Goal: Information Seeking & Learning: Learn about a topic

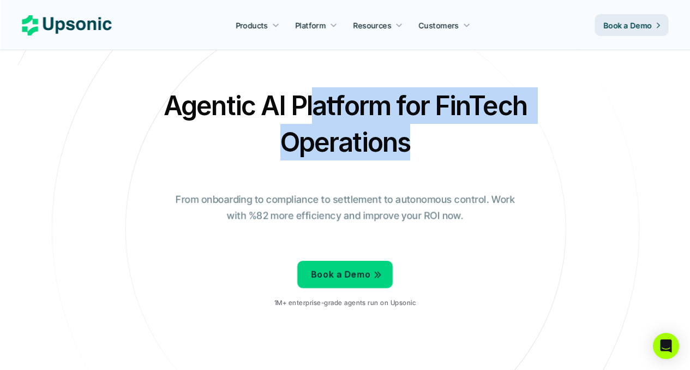
drag, startPoint x: 376, startPoint y: 133, endPoint x: 412, endPoint y: 154, distance: 41.8
click at [412, 154] on h2 "Agentic AI Platform for FinTech Operations" at bounding box center [345, 123] width 382 height 73
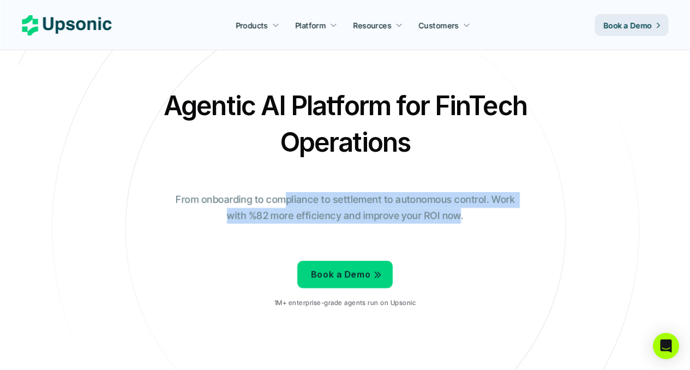
drag, startPoint x: 283, startPoint y: 199, endPoint x: 470, endPoint y: 219, distance: 188.2
click at [464, 221] on p "From onboarding to compliance to settlement to autonomous control. Work with %8…" at bounding box center [345, 208] width 354 height 32
click at [474, 217] on p "From onboarding to compliance to settlement to autonomous control. Work with %8…" at bounding box center [345, 208] width 354 height 32
drag, startPoint x: 470, startPoint y: 214, endPoint x: 274, endPoint y: 193, distance: 197.5
click at [274, 193] on p "From onboarding to compliance to settlement to autonomous control. Work with %8…" at bounding box center [345, 208] width 354 height 32
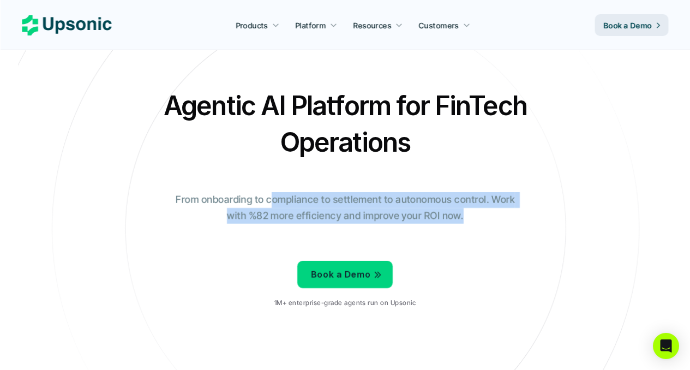
click at [274, 193] on p "From onboarding to compliance to settlement to autonomous control. Work with %8…" at bounding box center [345, 208] width 354 height 32
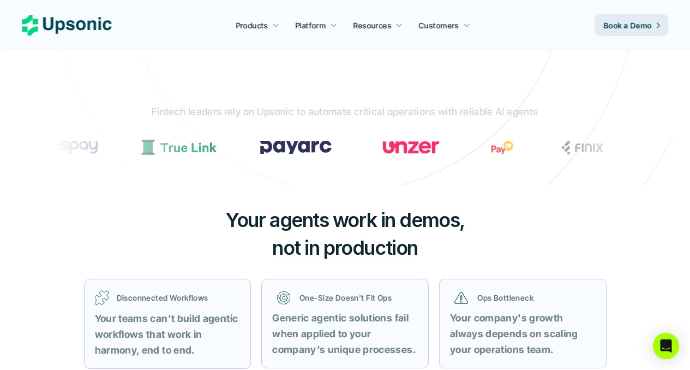
scroll to position [334, 0]
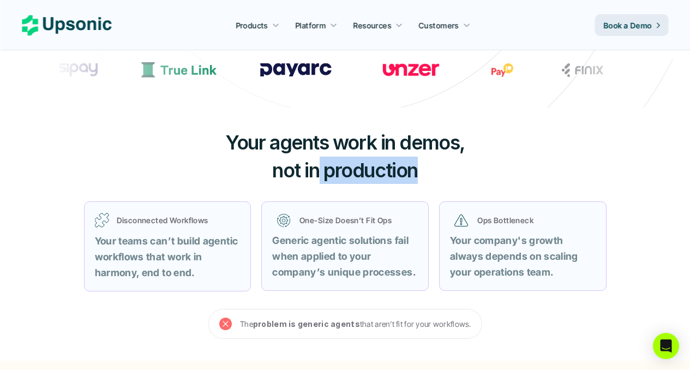
drag, startPoint x: 333, startPoint y: 170, endPoint x: 320, endPoint y: 171, distance: 13.6
click at [320, 171] on h3 "Your agents work in demos, not in production" at bounding box center [345, 156] width 327 height 55
click at [320, 171] on span "not in production" at bounding box center [345, 170] width 146 height 24
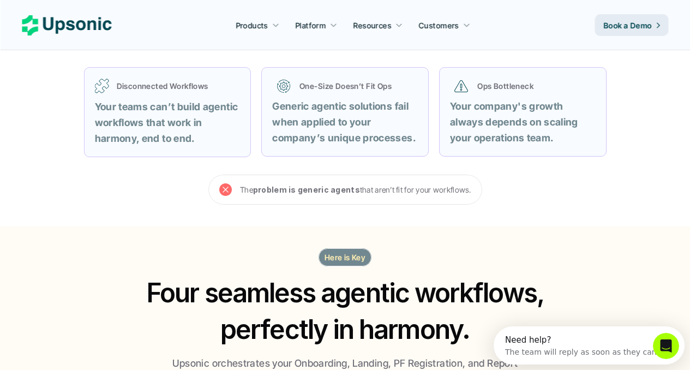
scroll to position [608, 0]
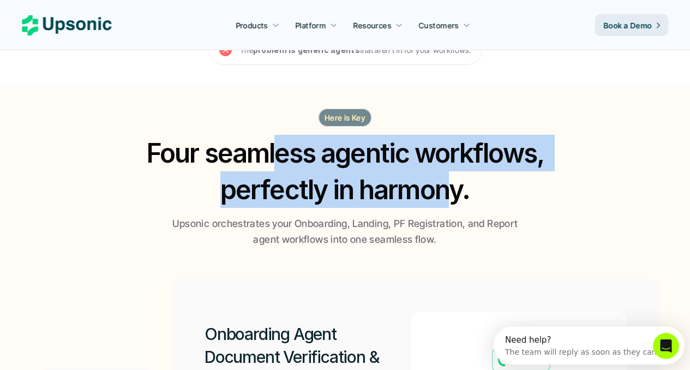
drag, startPoint x: 301, startPoint y: 164, endPoint x: 455, endPoint y: 196, distance: 157.5
click at [452, 198] on h2 "Four seamless agentic workflows, perfectly in harmony." at bounding box center [345, 171] width 419 height 73
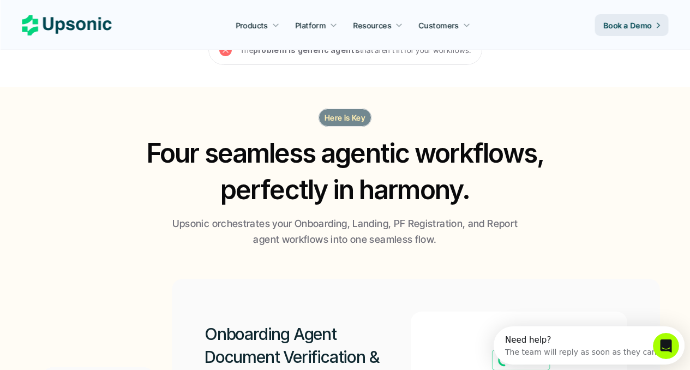
click at [469, 194] on h2 "Four seamless agentic workflows, perfectly in harmony." at bounding box center [345, 171] width 419 height 73
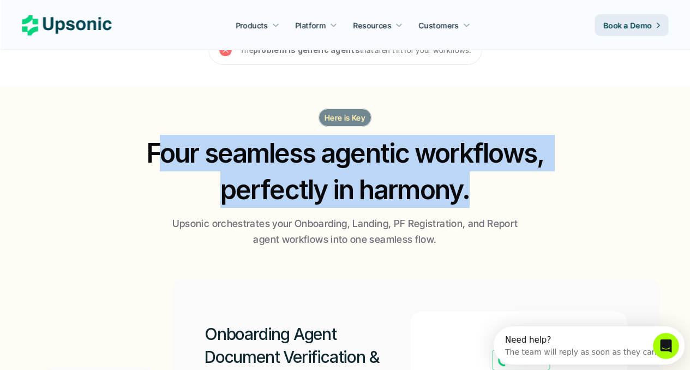
drag, startPoint x: 470, startPoint y: 194, endPoint x: 180, endPoint y: 164, distance: 291.7
click at [165, 159] on h2 "Four seamless agentic workflows, perfectly in harmony." at bounding box center [345, 171] width 419 height 73
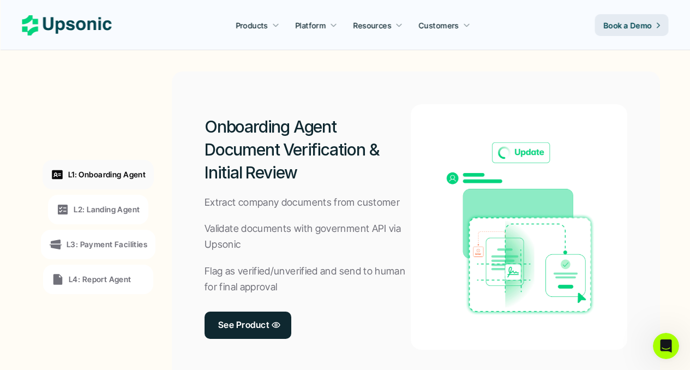
scroll to position [815, 0]
drag, startPoint x: 306, startPoint y: 167, endPoint x: 308, endPoint y: 175, distance: 7.8
click at [308, 175] on h2 "Onboarding Agent Document Verification & Initial Review" at bounding box center [308, 150] width 206 height 69
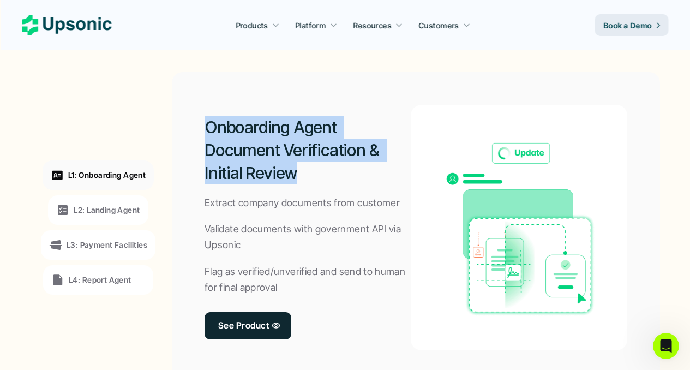
drag, startPoint x: 305, startPoint y: 176, endPoint x: 210, endPoint y: 136, distance: 103.4
click at [210, 136] on h2 "Onboarding Agent Document Verification & Initial Review" at bounding box center [308, 150] width 206 height 69
click at [210, 137] on h2 "Onboarding Agent Document Verification & Initial Review" at bounding box center [308, 150] width 206 height 69
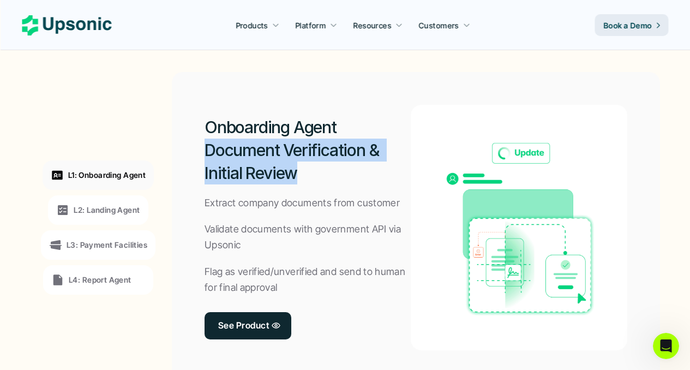
drag, startPoint x: 209, startPoint y: 157, endPoint x: 303, endPoint y: 177, distance: 96.5
click at [303, 177] on h2 "Onboarding Agent Document Verification & Initial Review" at bounding box center [308, 150] width 206 height 69
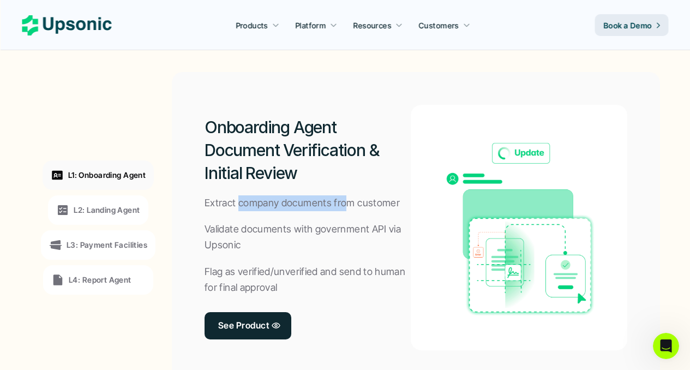
drag, startPoint x: 240, startPoint y: 203, endPoint x: 366, endPoint y: 203, distance: 126.5
click at [359, 203] on p "Extract company documents from customer" at bounding box center [302, 203] width 195 height 16
click at [375, 203] on p "Extract company documents from customer" at bounding box center [302, 203] width 195 height 16
drag, startPoint x: 375, startPoint y: 203, endPoint x: 283, endPoint y: 201, distance: 92.7
click at [283, 201] on p "Extract company documents from customer" at bounding box center [302, 203] width 195 height 16
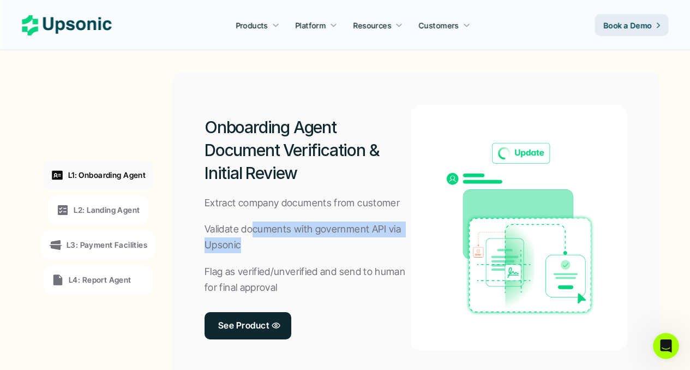
drag, startPoint x: 258, startPoint y: 239, endPoint x: 262, endPoint y: 249, distance: 10.0
click at [262, 249] on p "Validate documents with government API via Upsonic" at bounding box center [308, 237] width 206 height 32
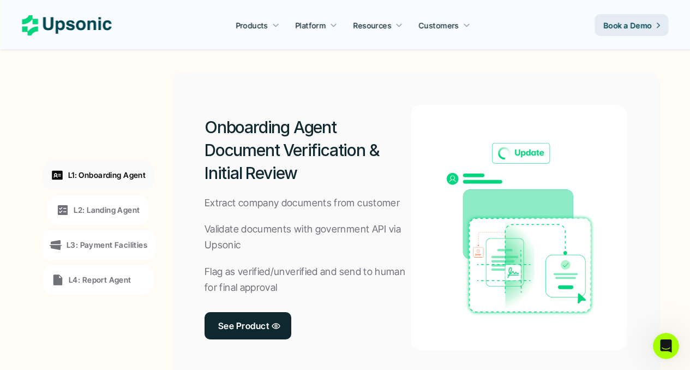
scroll to position [951, 0]
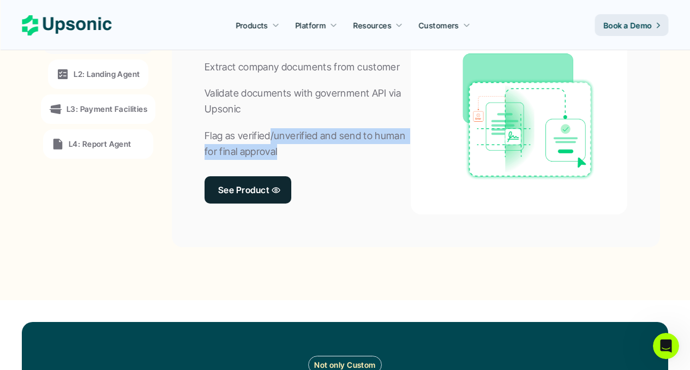
click at [294, 148] on p "Flag as verified/unverified and send to human for final approval" at bounding box center [308, 144] width 206 height 32
click at [295, 149] on p "Flag as verified/unverified and send to human for final approval" at bounding box center [308, 144] width 206 height 32
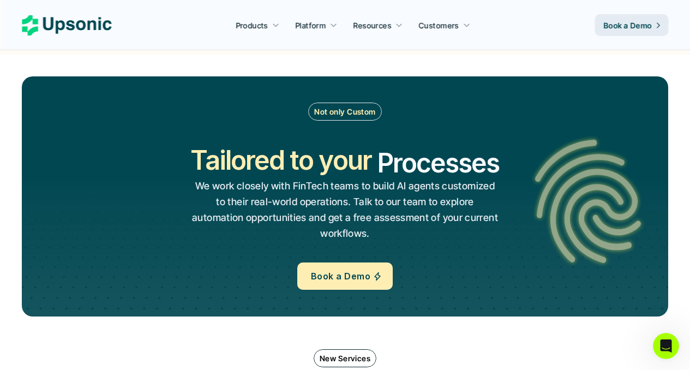
scroll to position [1291, 0]
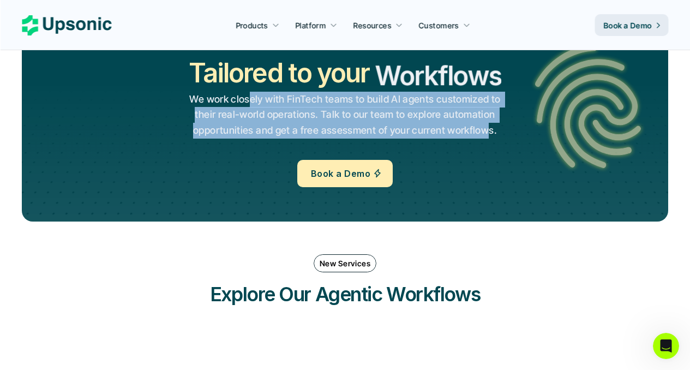
drag, startPoint x: 302, startPoint y: 97, endPoint x: 490, endPoint y: 133, distance: 192.1
click at [485, 133] on p "We work closely with FinTech teams to build AI agents customized to their real-…" at bounding box center [345, 115] width 312 height 47
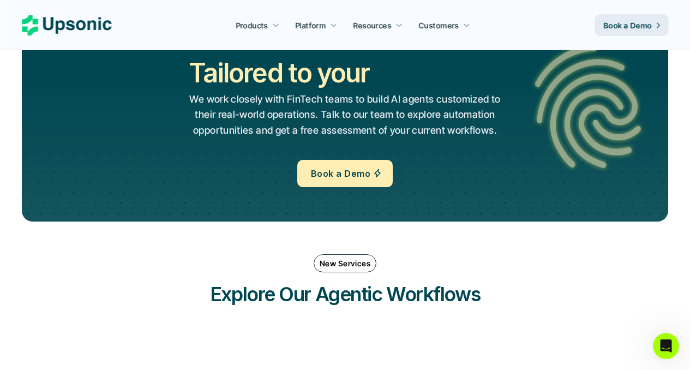
click at [493, 133] on p "We work closely with FinTech teams to build AI agents customized to their real-…" at bounding box center [345, 115] width 312 height 47
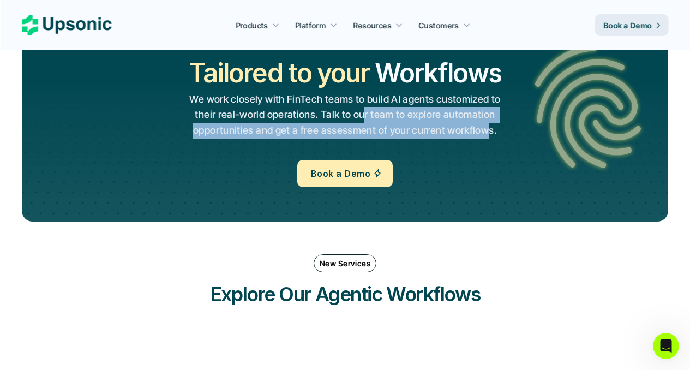
drag, startPoint x: 419, startPoint y: 118, endPoint x: 357, endPoint y: 115, distance: 61.7
click at [358, 115] on p "We work closely with FinTech teams to build AI agents customized to their real-…" at bounding box center [345, 115] width 312 height 47
click at [357, 115] on p "We work closely with FinTech teams to build AI agents customized to their real-…" at bounding box center [345, 115] width 312 height 47
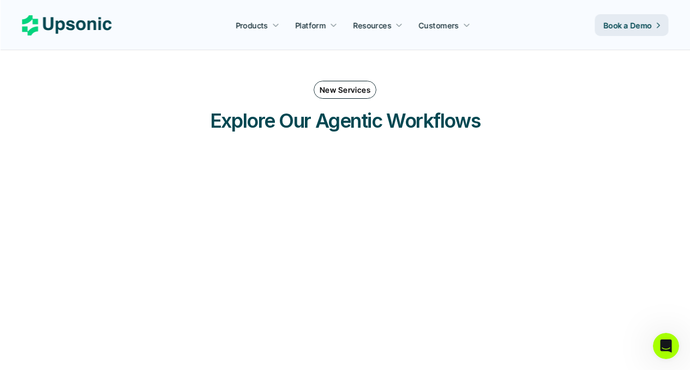
scroll to position [1479, 0]
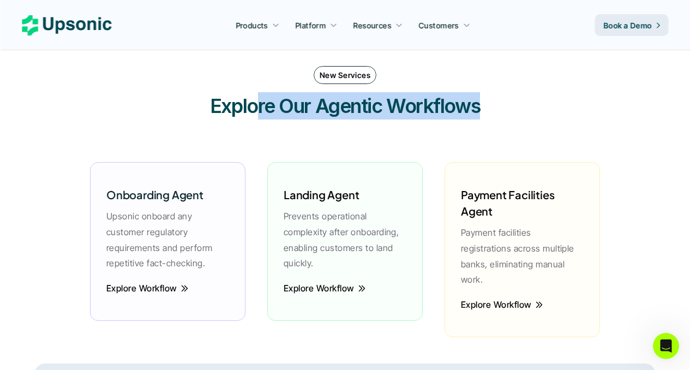
drag, startPoint x: 467, startPoint y: 110, endPoint x: 252, endPoint y: 110, distance: 215.4
click at [252, 110] on h3 "Explore Our Agentic Workflows" at bounding box center [345, 105] width 327 height 27
click at [252, 111] on h3 "Explore Our Agentic Workflows" at bounding box center [345, 105] width 327 height 27
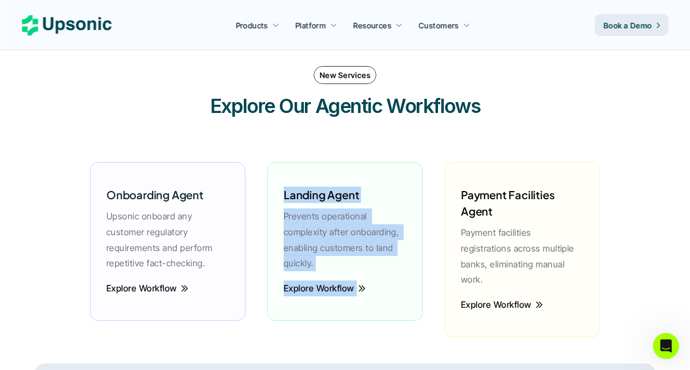
drag, startPoint x: 283, startPoint y: 191, endPoint x: 388, endPoint y: 290, distance: 145.1
click at [388, 290] on div "Landing Agent Prevents operational complexity after onboarding, enabling custom…" at bounding box center [344, 241] width 155 height 159
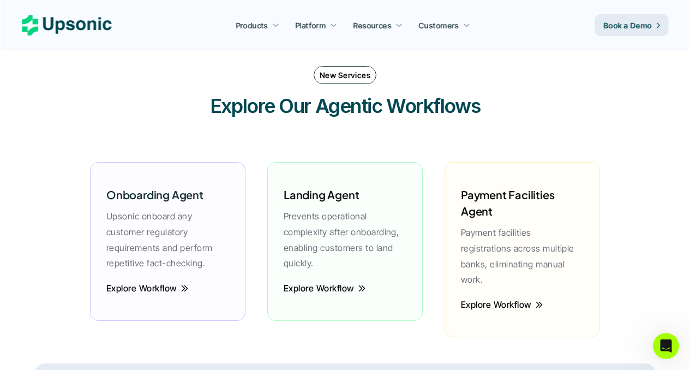
click at [388, 289] on div "Explore Workflow" at bounding box center [345, 294] width 134 height 29
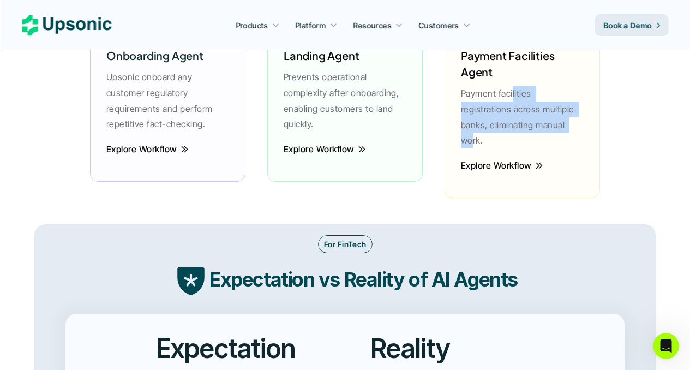
drag, startPoint x: 514, startPoint y: 91, endPoint x: 551, endPoint y: 126, distance: 51.3
click at [550, 125] on p "Payment facilities registrations across multiple banks, eliminating manual work." at bounding box center [522, 117] width 123 height 63
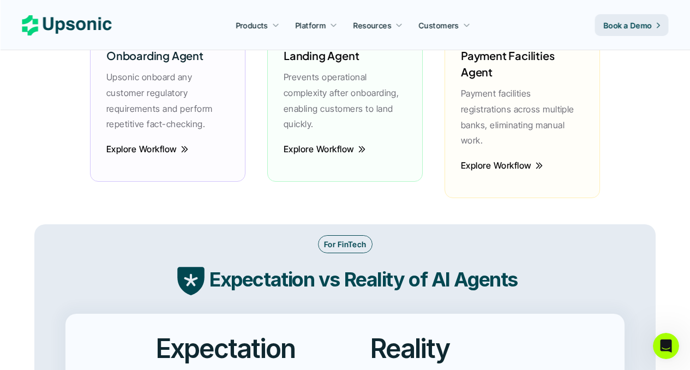
click at [552, 126] on p "Payment facilities registrations across multiple banks, eliminating manual work." at bounding box center [522, 117] width 123 height 63
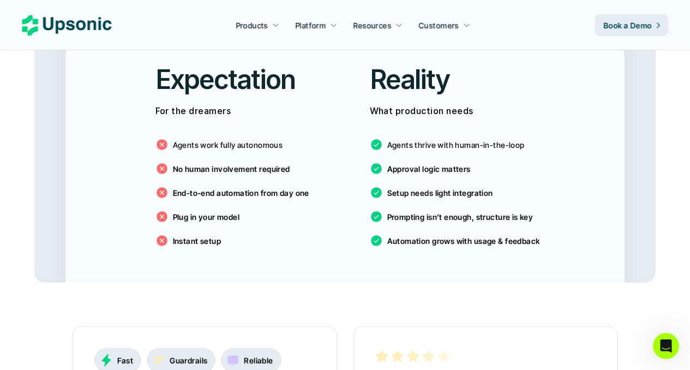
scroll to position [1889, 0]
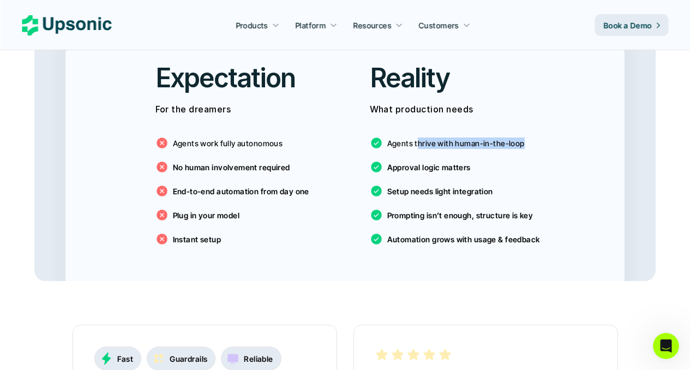
drag, startPoint x: 416, startPoint y: 127, endPoint x: 527, endPoint y: 128, distance: 111.3
click at [527, 128] on div "Agents thrive with human-in-the-loop Approval logic matters Setup needs light i…" at bounding box center [452, 188] width 165 height 131
click at [528, 128] on div "Agents thrive with human-in-the-loop Approval logic matters Setup needs light i…" at bounding box center [452, 188] width 165 height 131
drag, startPoint x: 207, startPoint y: 152, endPoint x: 302, endPoint y: 151, distance: 94.9
click at [302, 160] on div "No human involvement required" at bounding box center [237, 166] width 165 height 13
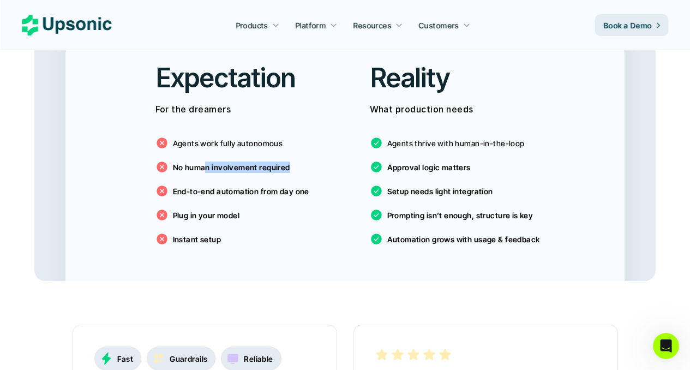
click at [303, 160] on div "No human involvement required" at bounding box center [237, 166] width 165 height 13
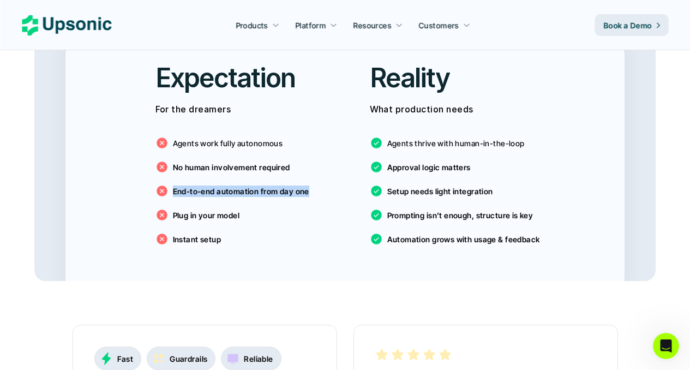
drag, startPoint x: 287, startPoint y: 166, endPoint x: 221, endPoint y: 166, distance: 66.0
click at [221, 166] on div "Agents work fully autonomous No human involvement required End-to-end automatio…" at bounding box center [237, 188] width 165 height 131
click at [221, 167] on div "Agents work fully autonomous No human involvement required End-to-end automatio…" at bounding box center [237, 188] width 165 height 131
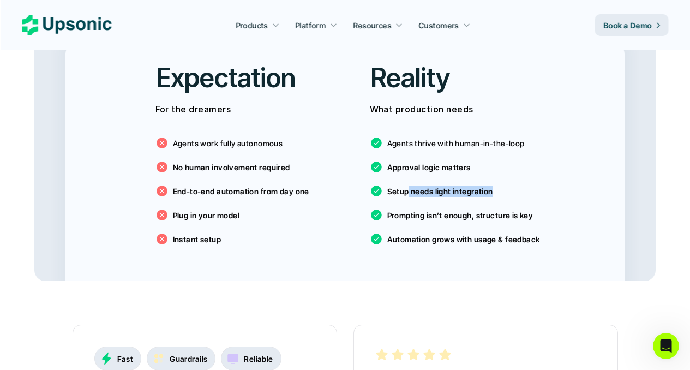
drag, startPoint x: 407, startPoint y: 174, endPoint x: 518, endPoint y: 175, distance: 111.3
click at [518, 175] on div "Agents thrive with human-in-the-loop Approval logic matters Setup needs light i…" at bounding box center [452, 188] width 165 height 131
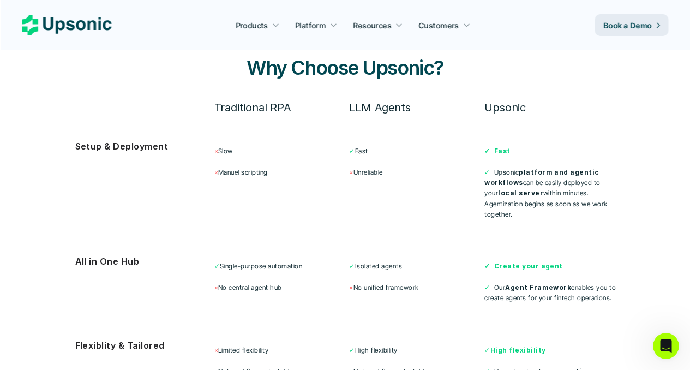
scroll to position [2863, 0]
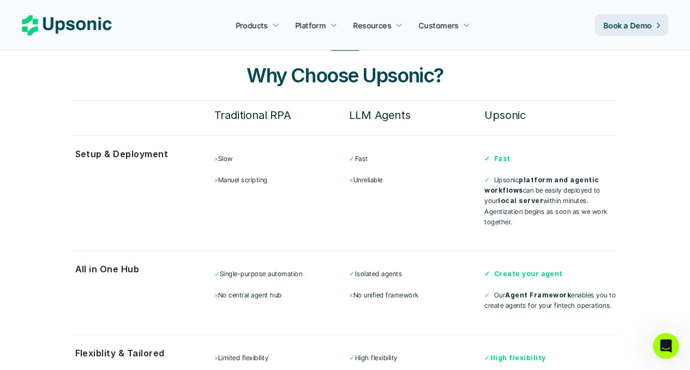
drag, startPoint x: 537, startPoint y: 175, endPoint x: 605, endPoint y: 198, distance: 72.1
click at [605, 198] on p "✓ Upsonic platform and agentic workflows can be easily deployed to your local s…" at bounding box center [550, 201] width 133 height 52
click at [604, 196] on p "✓ Upsonic platform and agentic workflows can be easily deployed to your local s…" at bounding box center [550, 201] width 133 height 52
drag, startPoint x: 563, startPoint y: 188, endPoint x: 597, endPoint y: 196, distance: 34.3
click at [593, 196] on p "✓ Upsonic platform and agentic workflows can be easily deployed to your local s…" at bounding box center [550, 201] width 133 height 52
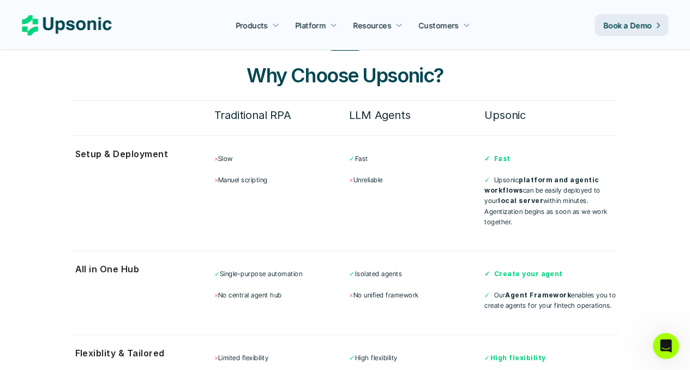
click at [597, 196] on p "✓ Upsonic platform and agentic workflows can be easily deployed to your local s…" at bounding box center [550, 201] width 133 height 52
drag, startPoint x: 561, startPoint y: 192, endPoint x: 516, endPoint y: 193, distance: 45.3
click at [516, 193] on p "✓ Upsonic platform and agentic workflows can be easily deployed to your local s…" at bounding box center [550, 201] width 133 height 52
click at [374, 175] on p "× Unreliable" at bounding box center [415, 180] width 133 height 10
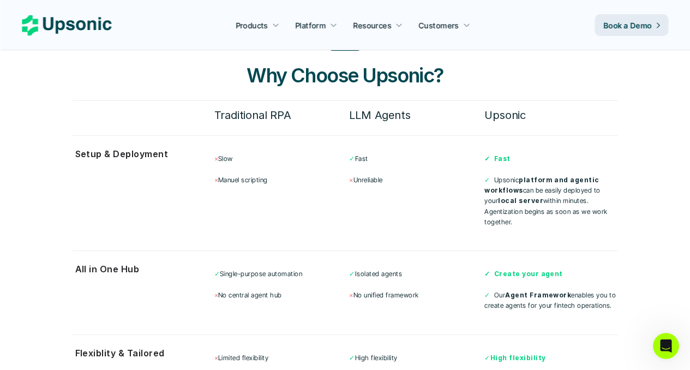
click at [374, 175] on p "× Unreliable" at bounding box center [415, 180] width 133 height 10
click at [382, 208] on div "Setup & Deployment × Slow × [PERSON_NAME] scripting ✓ Fast × Unreliable ✓ Fast …" at bounding box center [345, 187] width 545 height 104
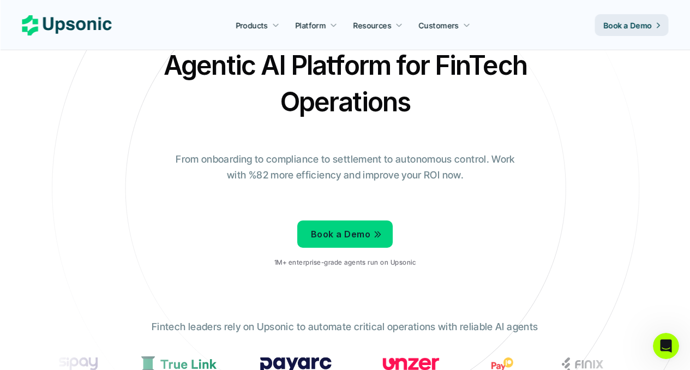
scroll to position [0, 0]
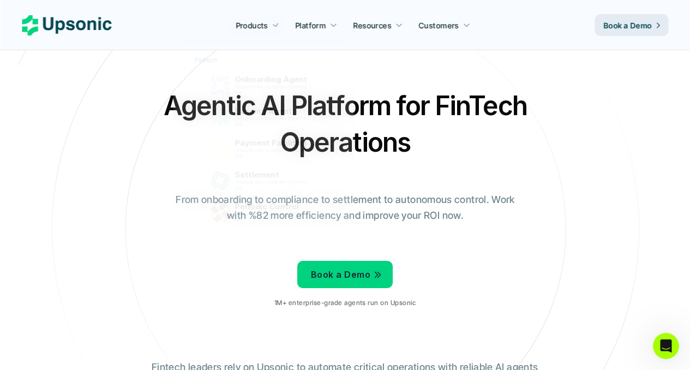
click at [278, 29] on div at bounding box center [276, 25] width 8 height 9
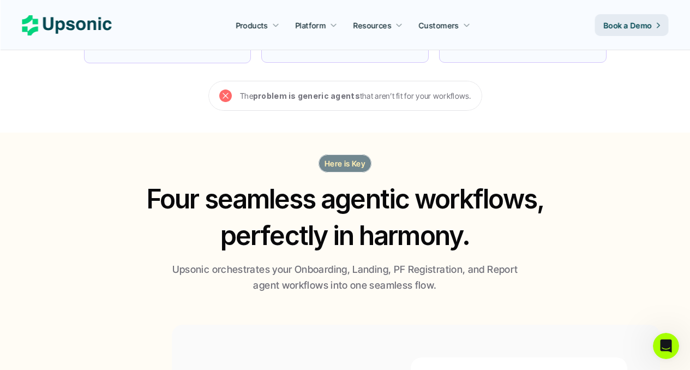
scroll to position [618, 0]
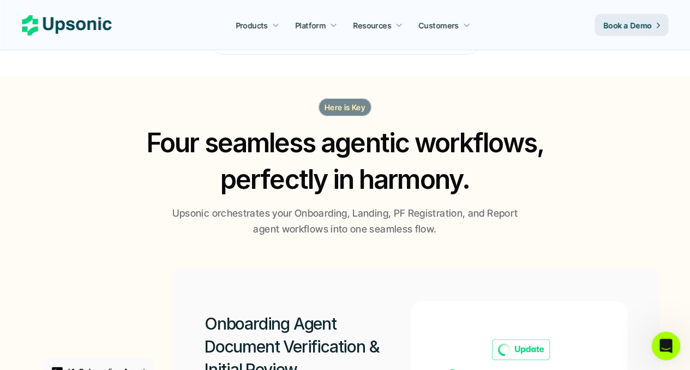
click at [657, 339] on div "Open Intercom Messenger" at bounding box center [664, 344] width 36 height 36
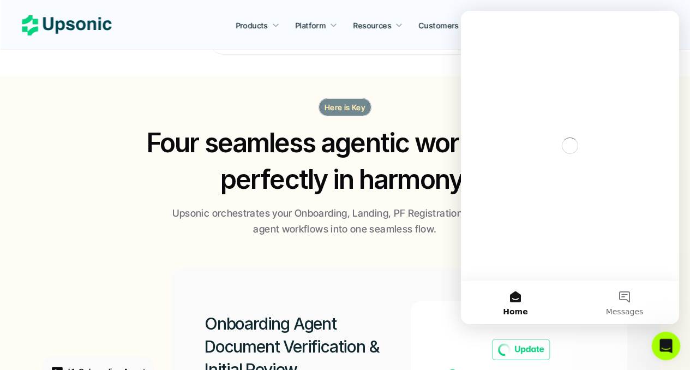
scroll to position [0, 0]
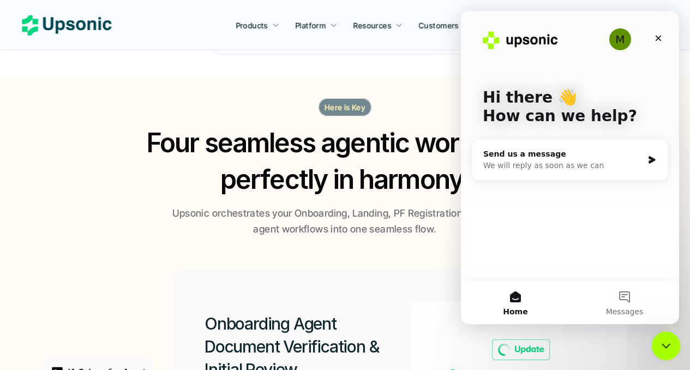
click at [662, 335] on div "Close Intercom Messenger" at bounding box center [664, 344] width 26 height 26
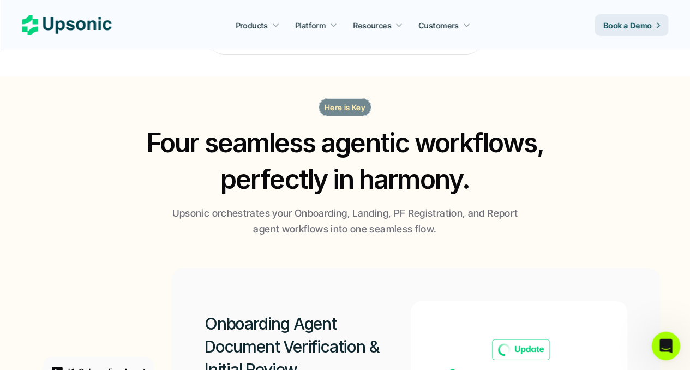
click at [675, 341] on div "Open Intercom Messenger" at bounding box center [664, 344] width 36 height 36
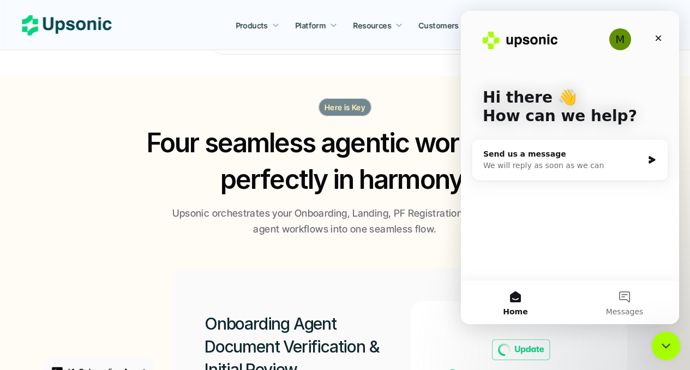
click at [672, 339] on div "Close Intercom Messenger" at bounding box center [664, 344] width 26 height 26
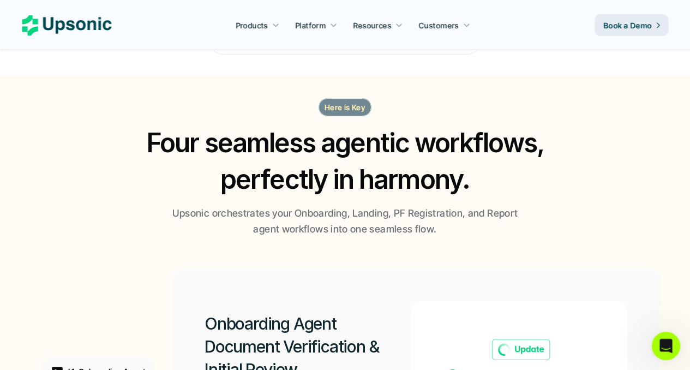
click at [672, 338] on div "Open Intercom Messenger" at bounding box center [664, 344] width 36 height 36
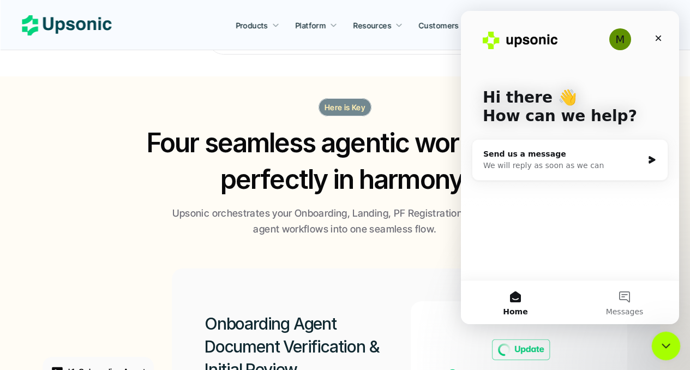
click at [672, 337] on div "Close Intercom Messenger" at bounding box center [664, 344] width 26 height 26
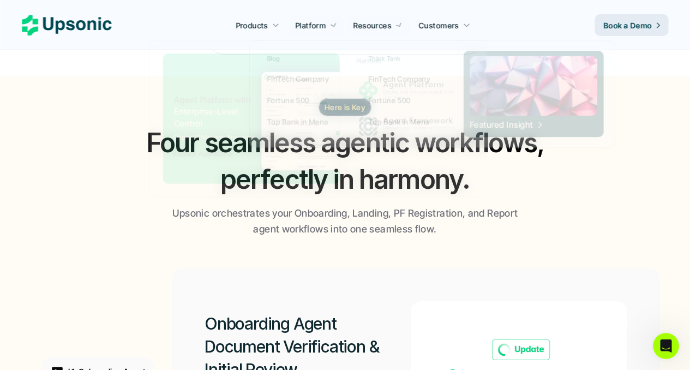
click at [341, 20] on link "Platform" at bounding box center [316, 25] width 55 height 20
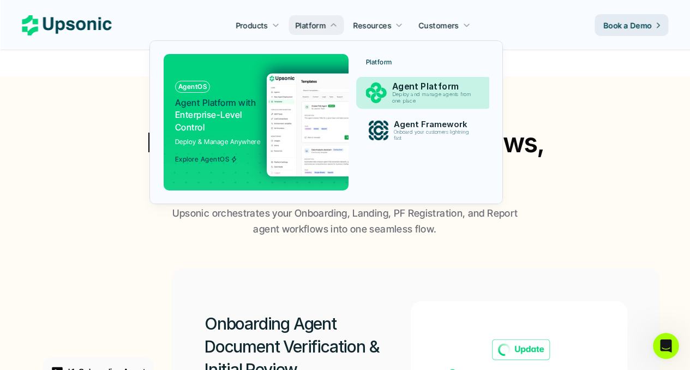
click at [422, 97] on p "Deploy and manage agents from one place" at bounding box center [433, 98] width 83 height 13
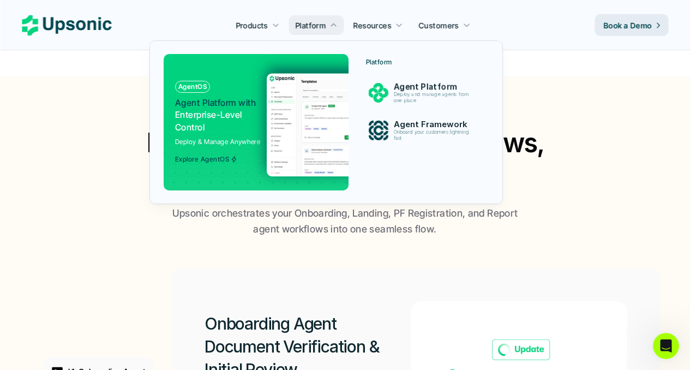
click at [251, 102] on span "Agent Platform with" at bounding box center [215, 102] width 81 height 11
click at [214, 158] on p "Explore AgentOS" at bounding box center [202, 159] width 54 height 8
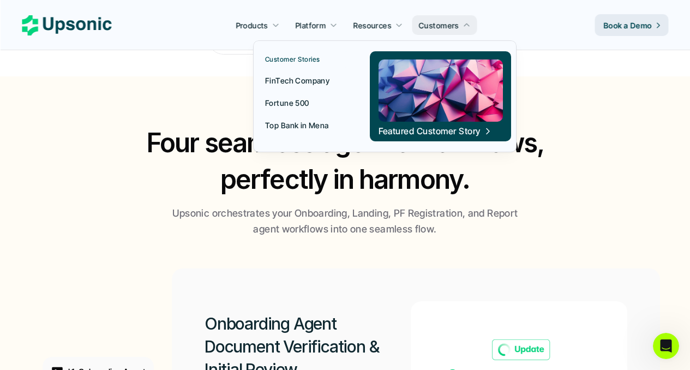
click at [314, 77] on p "FinTech Company" at bounding box center [297, 80] width 64 height 11
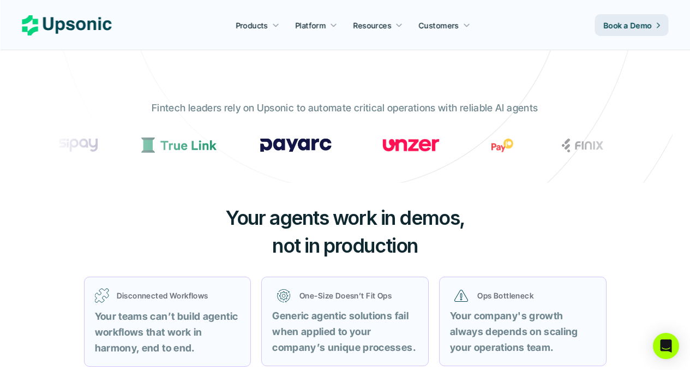
scroll to position [266, 0]
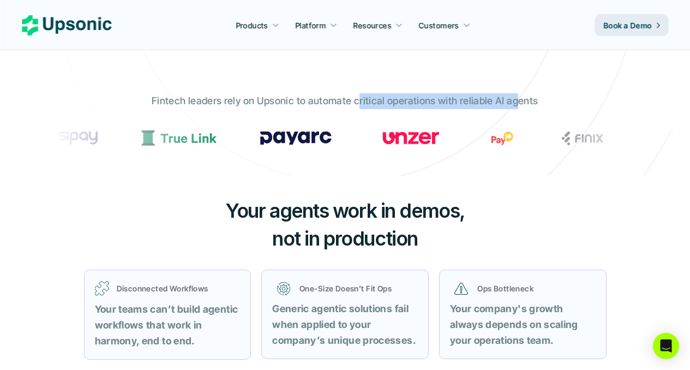
drag, startPoint x: 373, startPoint y: 103, endPoint x: 533, endPoint y: 104, distance: 159.8
click at [522, 104] on p "Fintech leaders rely on Upsonic to automate critical operations with reliable A…" at bounding box center [345, 101] width 386 height 16
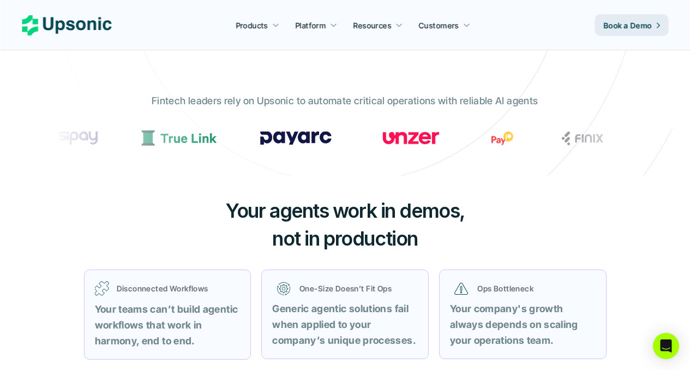
click at [533, 104] on p "Fintech leaders rely on Upsonic to automate critical operations with reliable A…" at bounding box center [345, 101] width 386 height 16
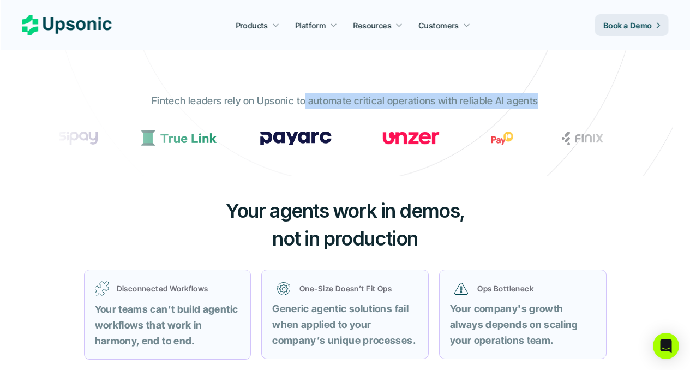
drag, startPoint x: 445, startPoint y: 98, endPoint x: 303, endPoint y: 104, distance: 142.5
click at [303, 104] on div "Fintech leaders rely on Upsonic to automate critical operations with reliable A…" at bounding box center [345, 126] width 600 height 82
click at [303, 104] on p "Fintech leaders rely on Upsonic to automate critical operations with reliable A…" at bounding box center [345, 101] width 386 height 16
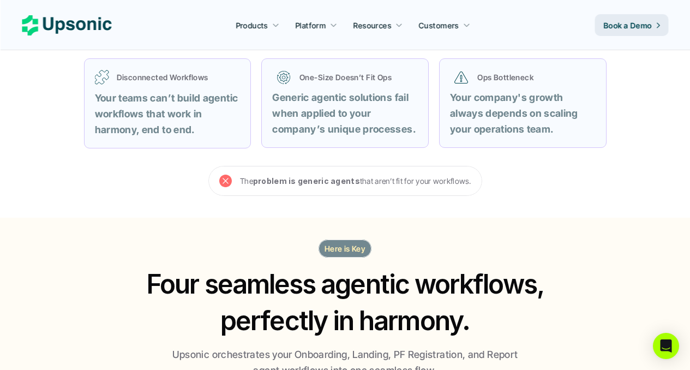
scroll to position [459, 0]
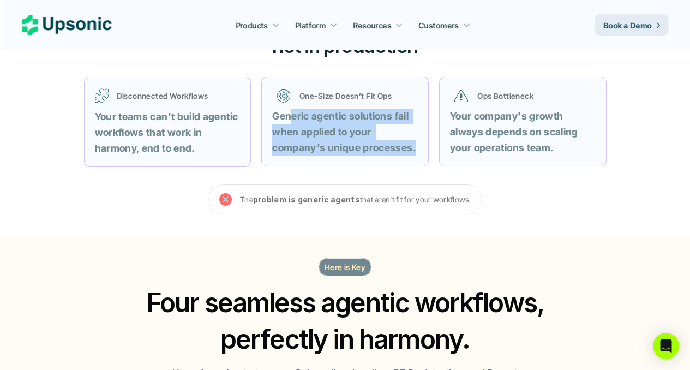
drag, startPoint x: 415, startPoint y: 147, endPoint x: 289, endPoint y: 117, distance: 129.5
click at [289, 117] on p "Generic agentic solutions fail when applied to your company’s unique processes." at bounding box center [345, 132] width 146 height 47
click at [289, 117] on strong "Generic agentic solutions fail when applied to your company’s unique processes." at bounding box center [343, 131] width 143 height 43
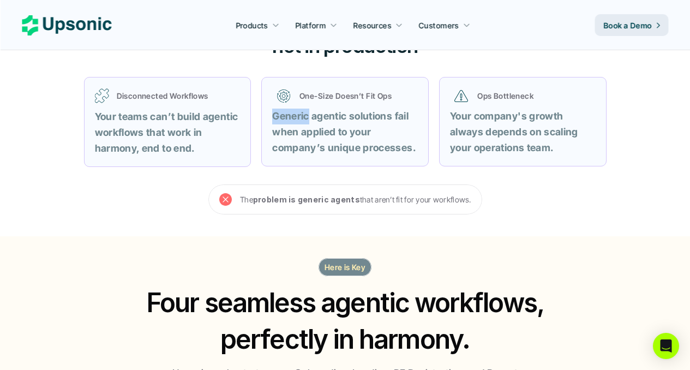
click at [289, 117] on strong "Generic agentic solutions fail when applied to your company’s unique processes." at bounding box center [343, 131] width 143 height 43
drag, startPoint x: 298, startPoint y: 133, endPoint x: 381, endPoint y: 134, distance: 82.4
click at [377, 134] on p "Generic agentic solutions fail when applied to your company’s unique processes." at bounding box center [345, 132] width 146 height 47
click at [381, 134] on p "Generic agentic solutions fail when applied to your company’s unique processes." at bounding box center [345, 132] width 146 height 47
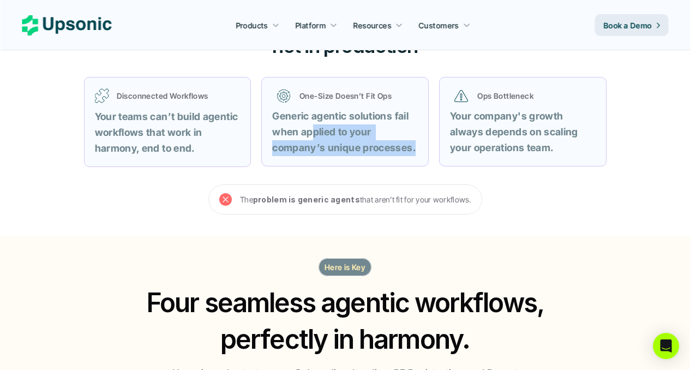
drag, startPoint x: 410, startPoint y: 148, endPoint x: 314, endPoint y: 136, distance: 96.7
click at [314, 136] on p "Generic agentic solutions fail when applied to your company’s unique processes." at bounding box center [345, 132] width 146 height 47
click at [314, 136] on strong "Generic agentic solutions fail when applied to your company’s unique processes." at bounding box center [343, 131] width 143 height 43
drag, startPoint x: 316, startPoint y: 149, endPoint x: 402, endPoint y: 146, distance: 86.2
click at [402, 146] on strong "Generic agentic solutions fail when applied to your company’s unique processes." at bounding box center [343, 131] width 143 height 43
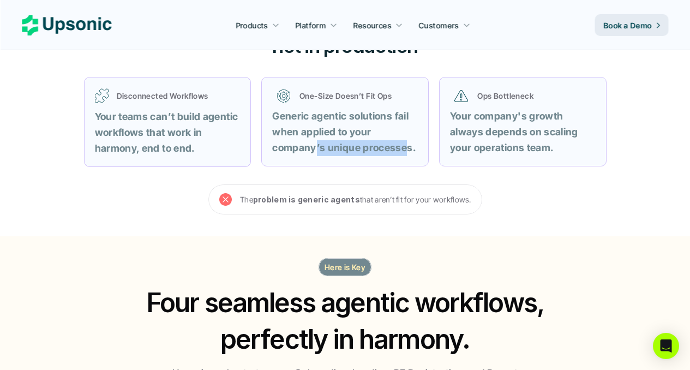
click at [402, 146] on strong "Generic agentic solutions fail when applied to your company’s unique processes." at bounding box center [343, 131] width 143 height 43
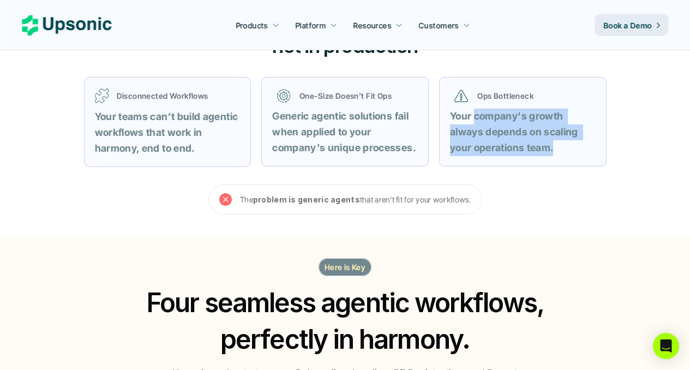
drag, startPoint x: 474, startPoint y: 119, endPoint x: 575, endPoint y: 144, distance: 103.3
click at [575, 144] on p "Your company's growth always depends on scaling your operations team." at bounding box center [523, 132] width 146 height 47
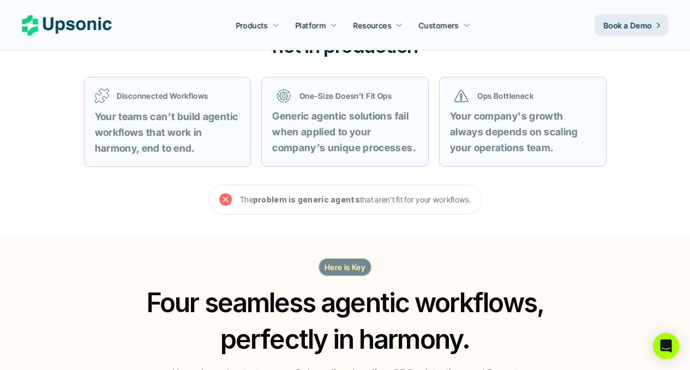
click at [576, 144] on p "Your company's growth always depends on scaling your operations team." at bounding box center [523, 132] width 146 height 47
drag, startPoint x: 200, startPoint y: 146, endPoint x: 146, endPoint y: 127, distance: 56.6
click at [146, 127] on p "Your teams can’t build agentic workflows that work in harmony, end to end." at bounding box center [168, 132] width 146 height 47
click at [146, 127] on strong "Your teams can’t build agentic workflows that work in harmony, end to end." at bounding box center [168, 132] width 146 height 43
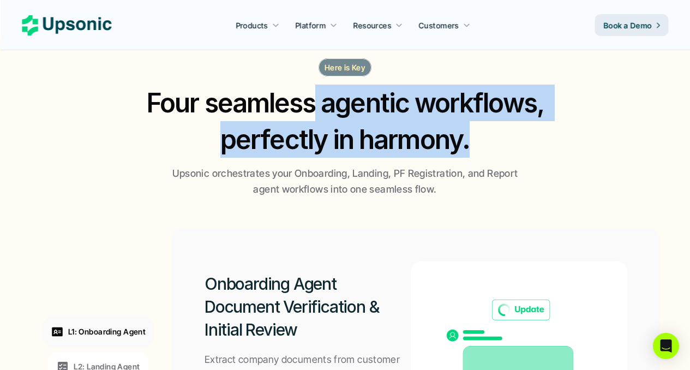
drag, startPoint x: 316, startPoint y: 99, endPoint x: 506, endPoint y: 141, distance: 194.3
click at [506, 141] on h2 "Four seamless agentic workflows, perfectly in harmony." at bounding box center [345, 121] width 419 height 73
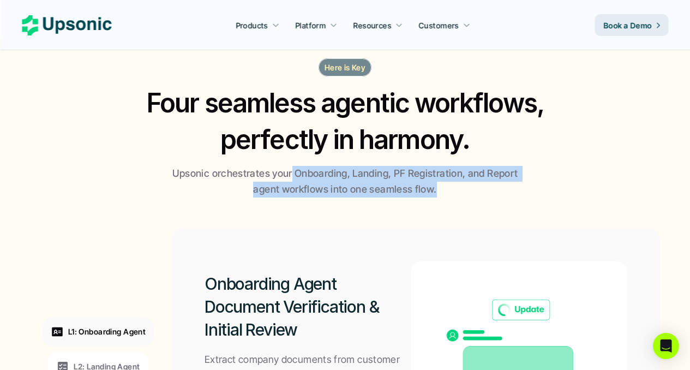
drag, startPoint x: 447, startPoint y: 185, endPoint x: 273, endPoint y: 170, distance: 174.1
click at [273, 170] on p "Upsonic orchestrates your Onboarding, Landing, PF Registration, and Report agen…" at bounding box center [345, 182] width 354 height 32
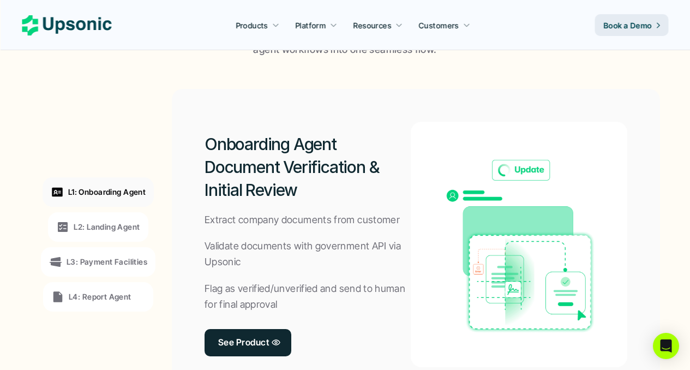
scroll to position [858, 0]
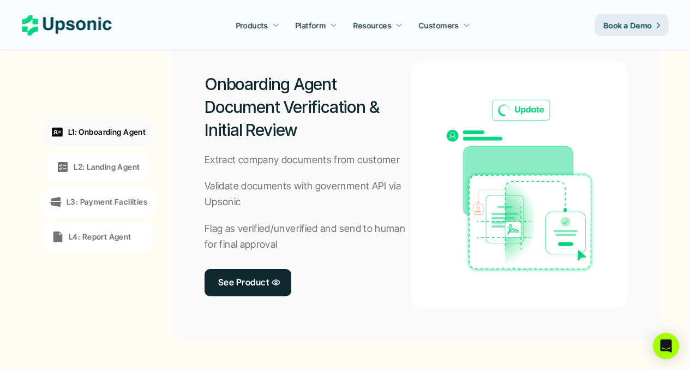
click at [106, 166] on p "L2: Landing Agent" at bounding box center [107, 166] width 66 height 11
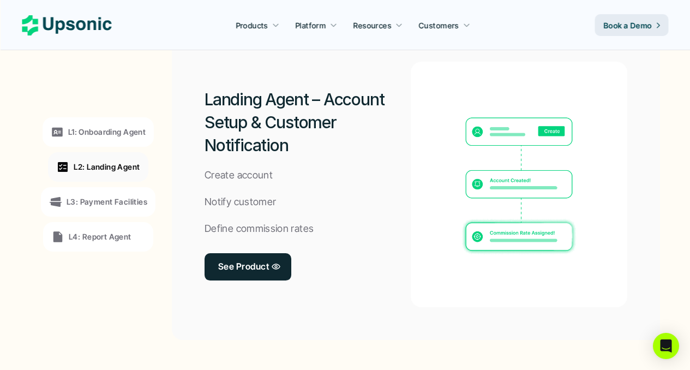
click at [103, 196] on p "L3: Payment Facilities" at bounding box center [107, 201] width 81 height 11
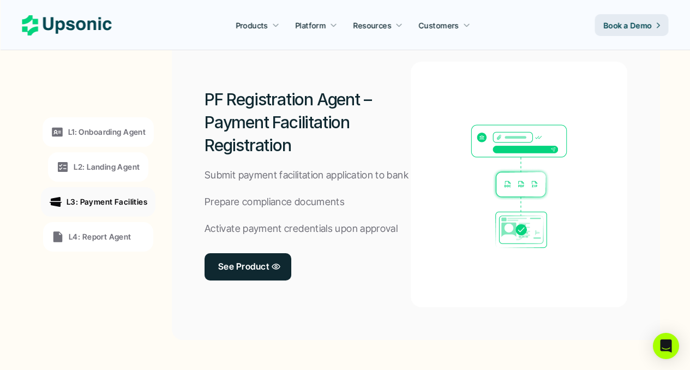
click at [111, 232] on p "L4: Report Agent" at bounding box center [100, 236] width 63 height 11
